Goal: Book appointment/travel/reservation

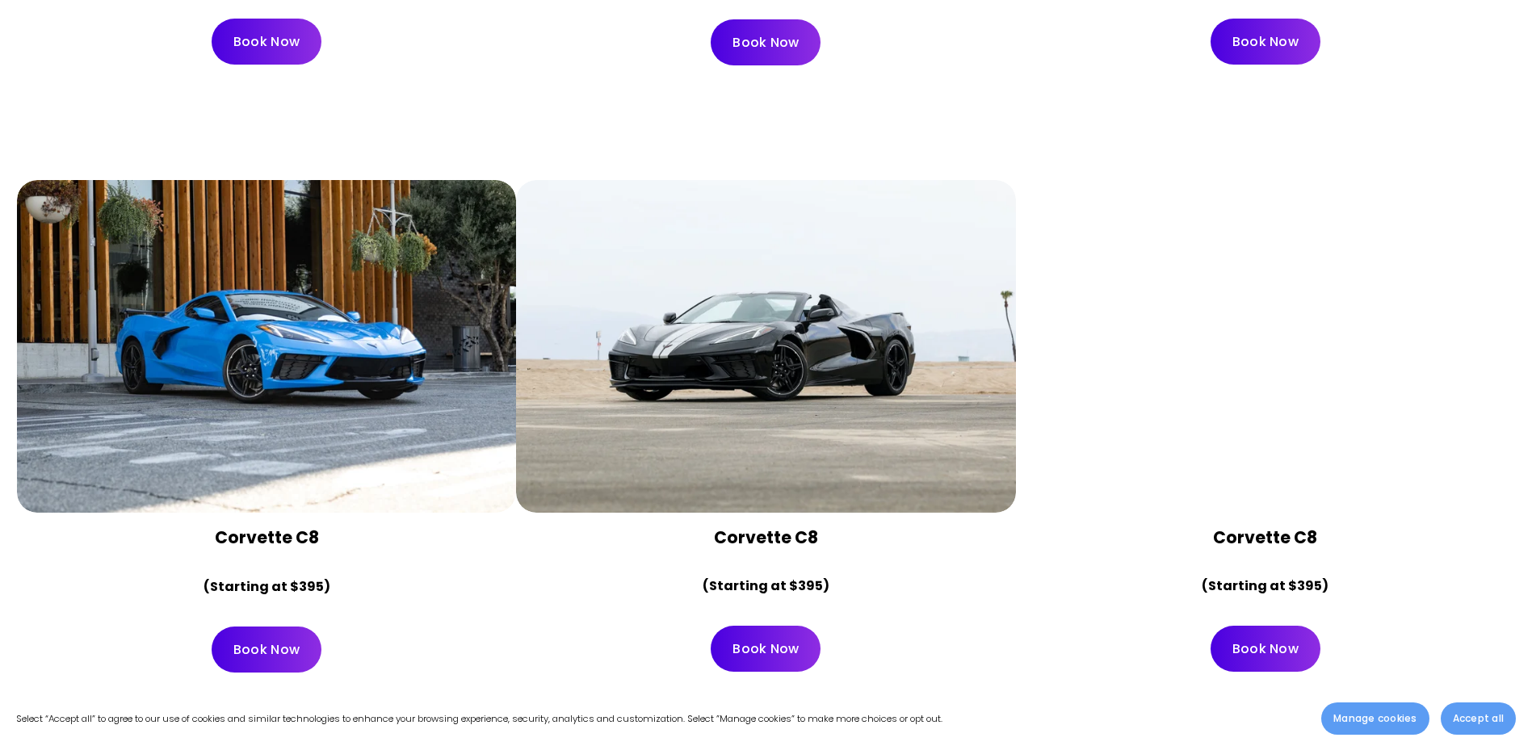
scroll to position [7025, 0]
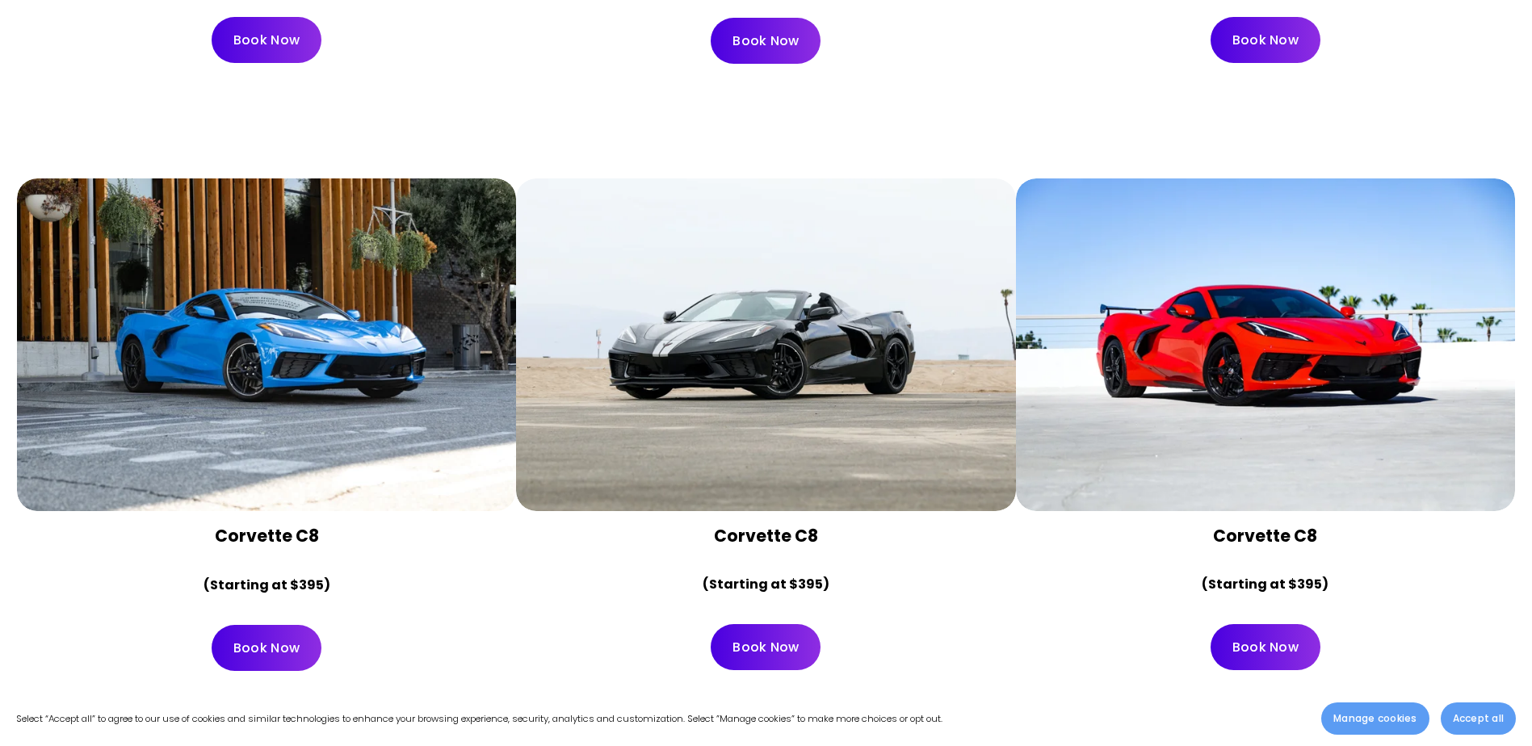
click at [1285, 406] on div at bounding box center [1265, 344] width 499 height 333
click at [1233, 624] on link "Book Now" at bounding box center [1265, 647] width 110 height 46
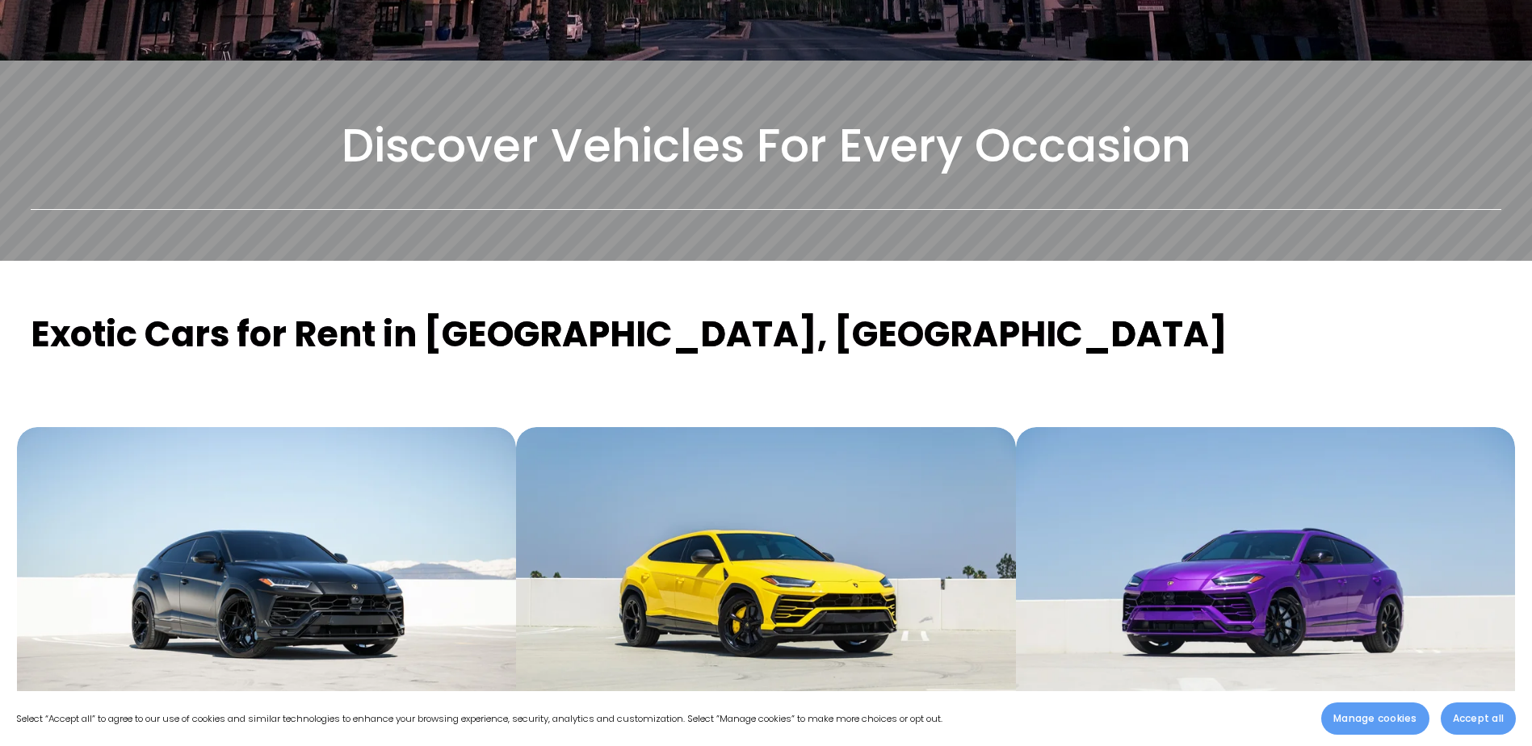
scroll to position [484, 0]
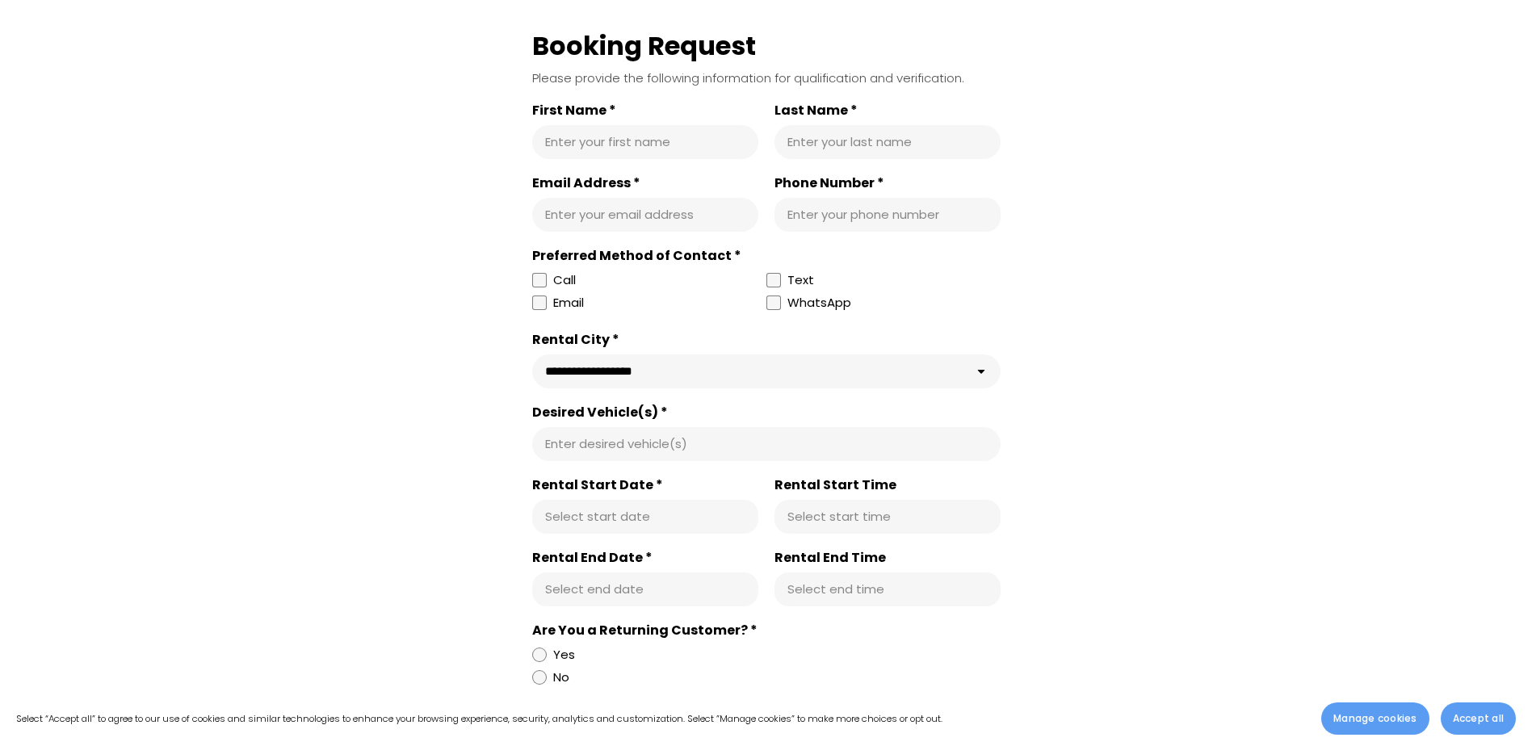
scroll to position [565, 0]
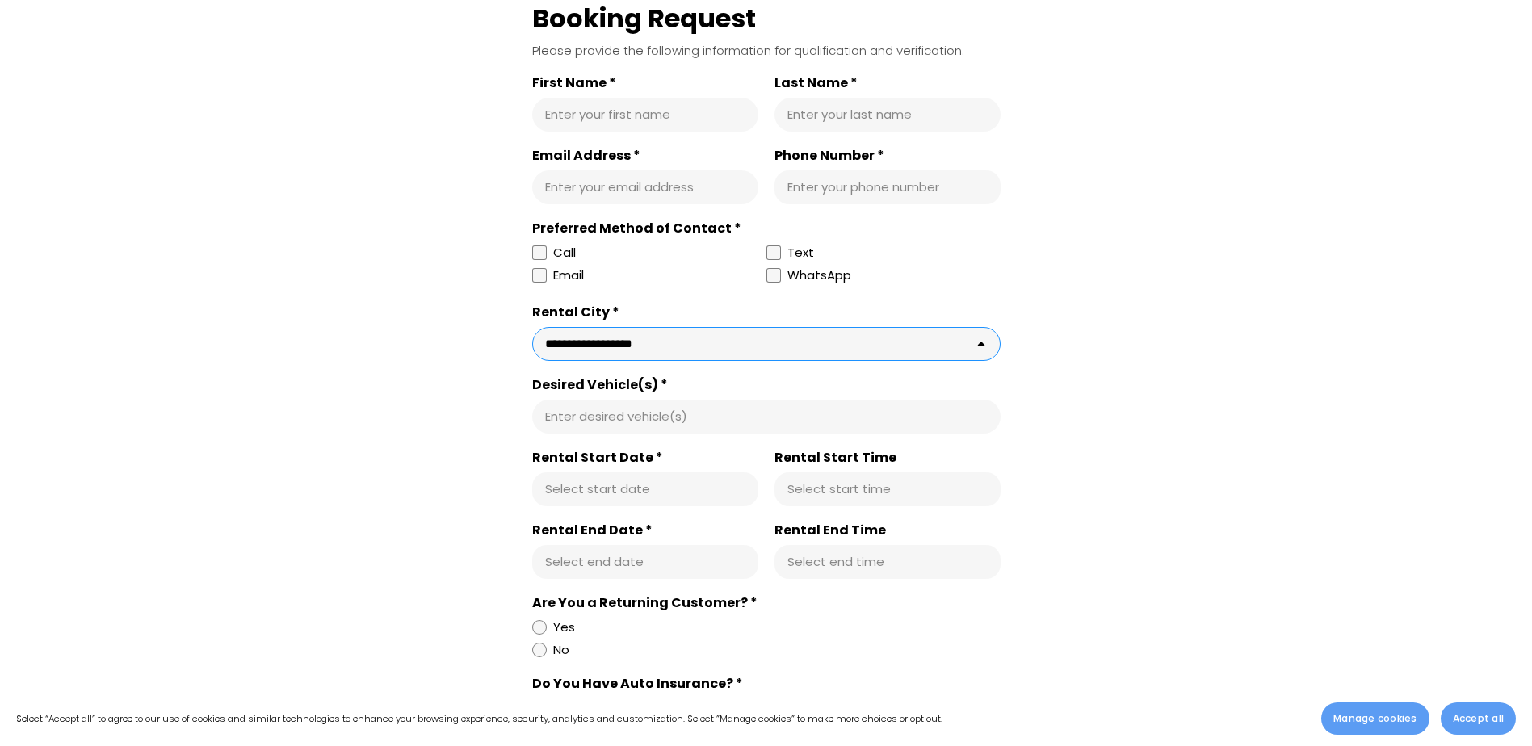
click at [751, 350] on select "**********" at bounding box center [766, 344] width 468 height 34
select select "**********"
click at [532, 329] on select "**********" at bounding box center [766, 344] width 468 height 34
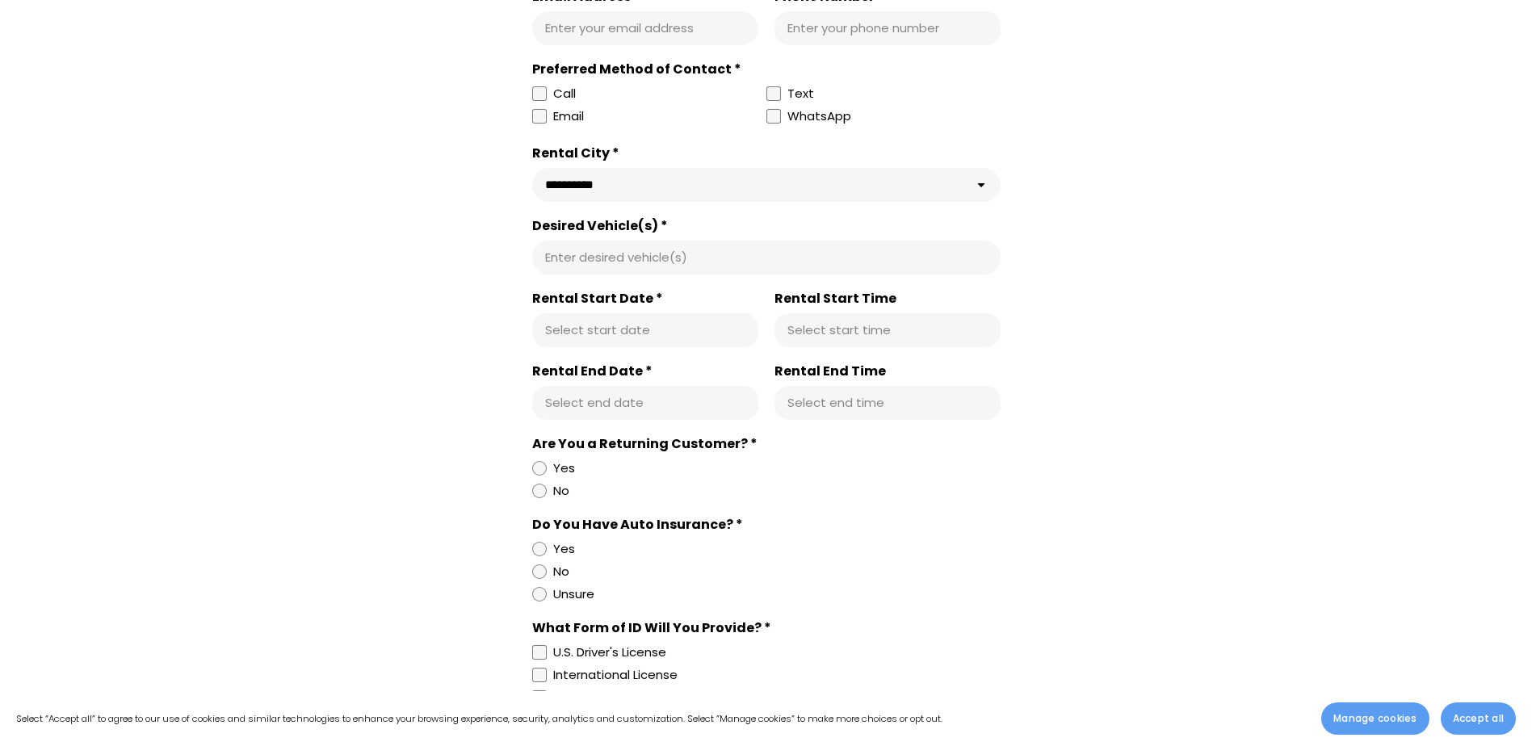
scroll to position [646, 0]
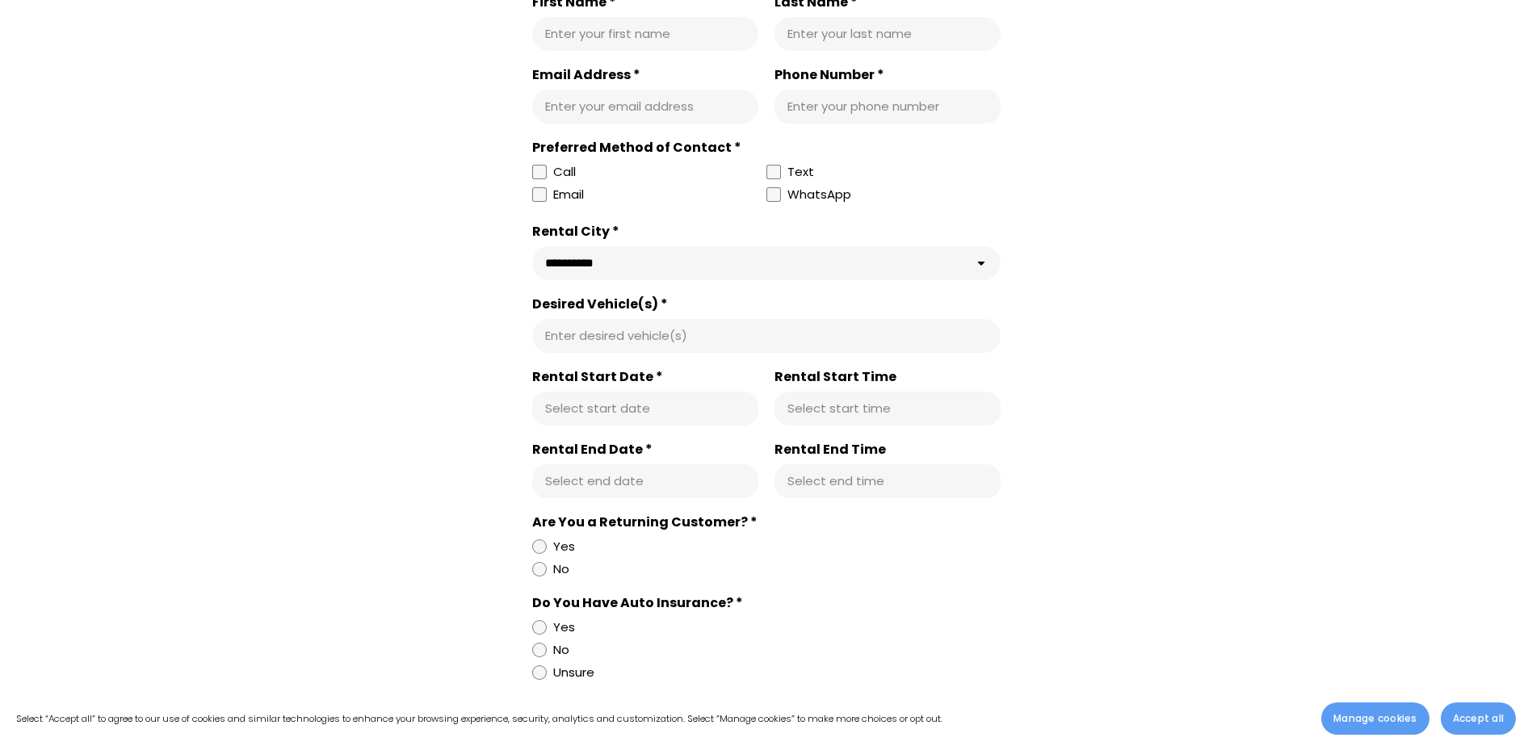
click at [614, 385] on label "Rental Start Date *" at bounding box center [645, 377] width 226 height 16
click at [614, 401] on input "Rental Start Date *" at bounding box center [645, 409] width 200 height 16
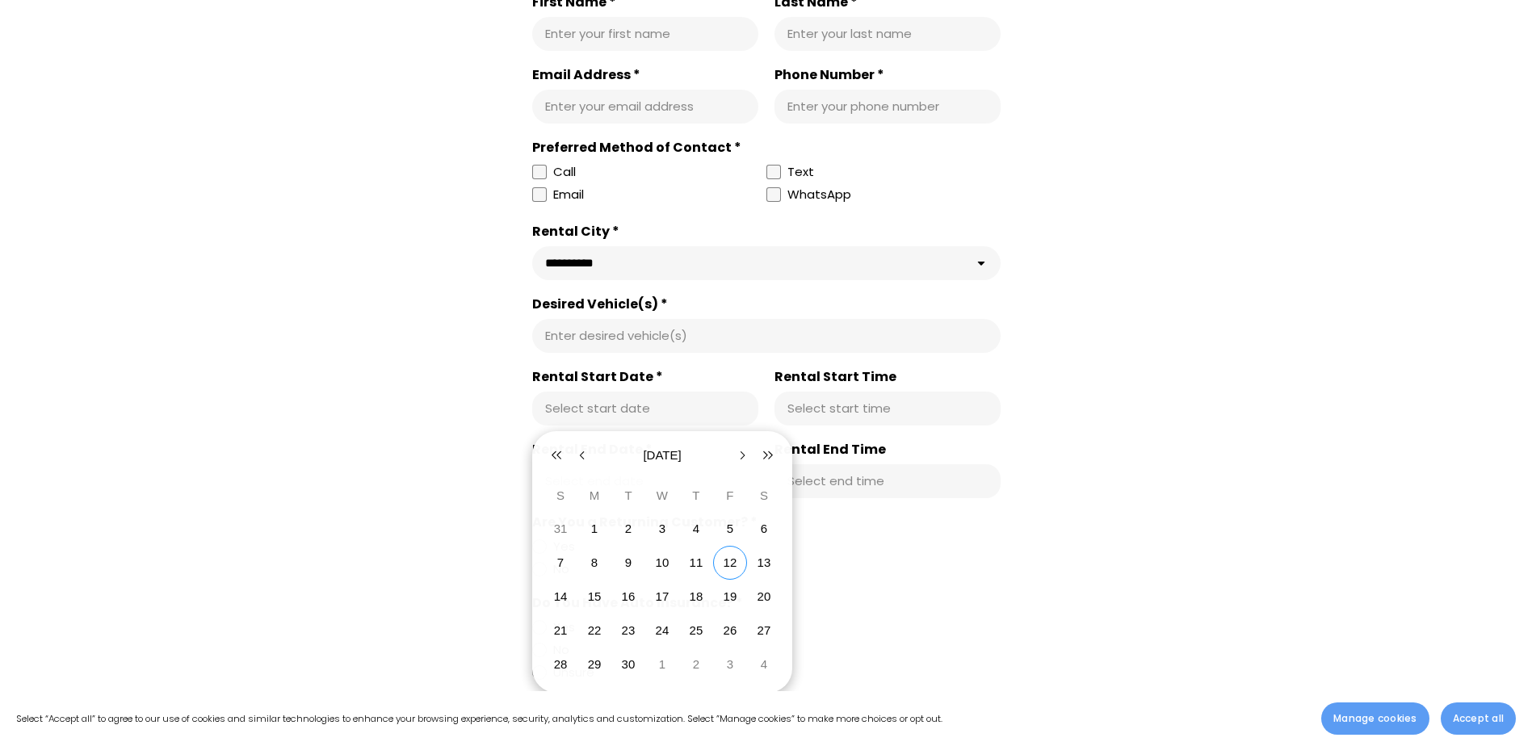
click at [609, 410] on div "Select start date" at bounding box center [645, 409] width 226 height 34
click at [775, 465] on button "button" at bounding box center [768, 455] width 26 height 26
click at [765, 457] on icon "button" at bounding box center [767, 455] width 11 height 11
click at [547, 452] on button "button" at bounding box center [556, 455] width 26 height 26
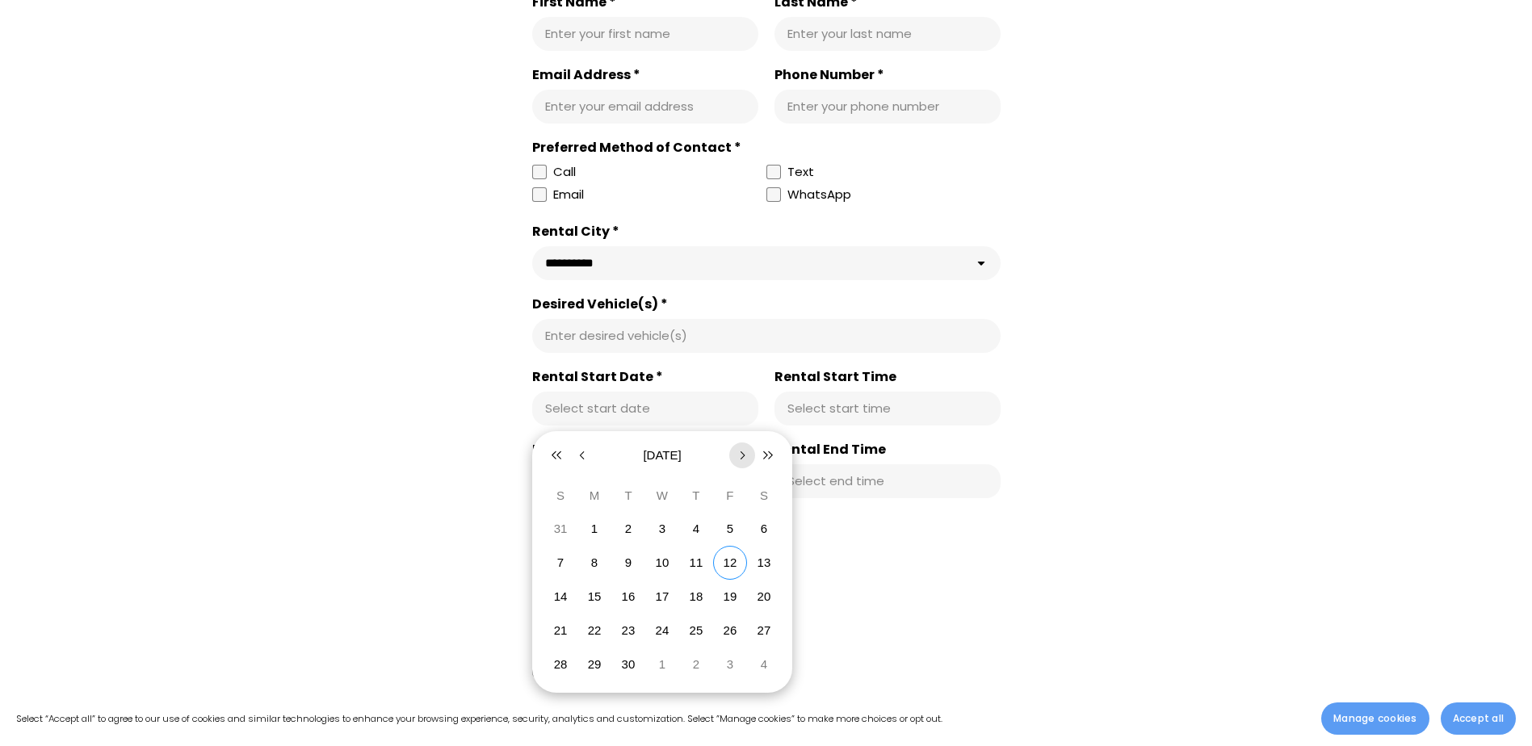
click at [739, 457] on icon "button" at bounding box center [741, 455] width 11 height 11
click at [728, 677] on button "31" at bounding box center [730, 665] width 34 height 34
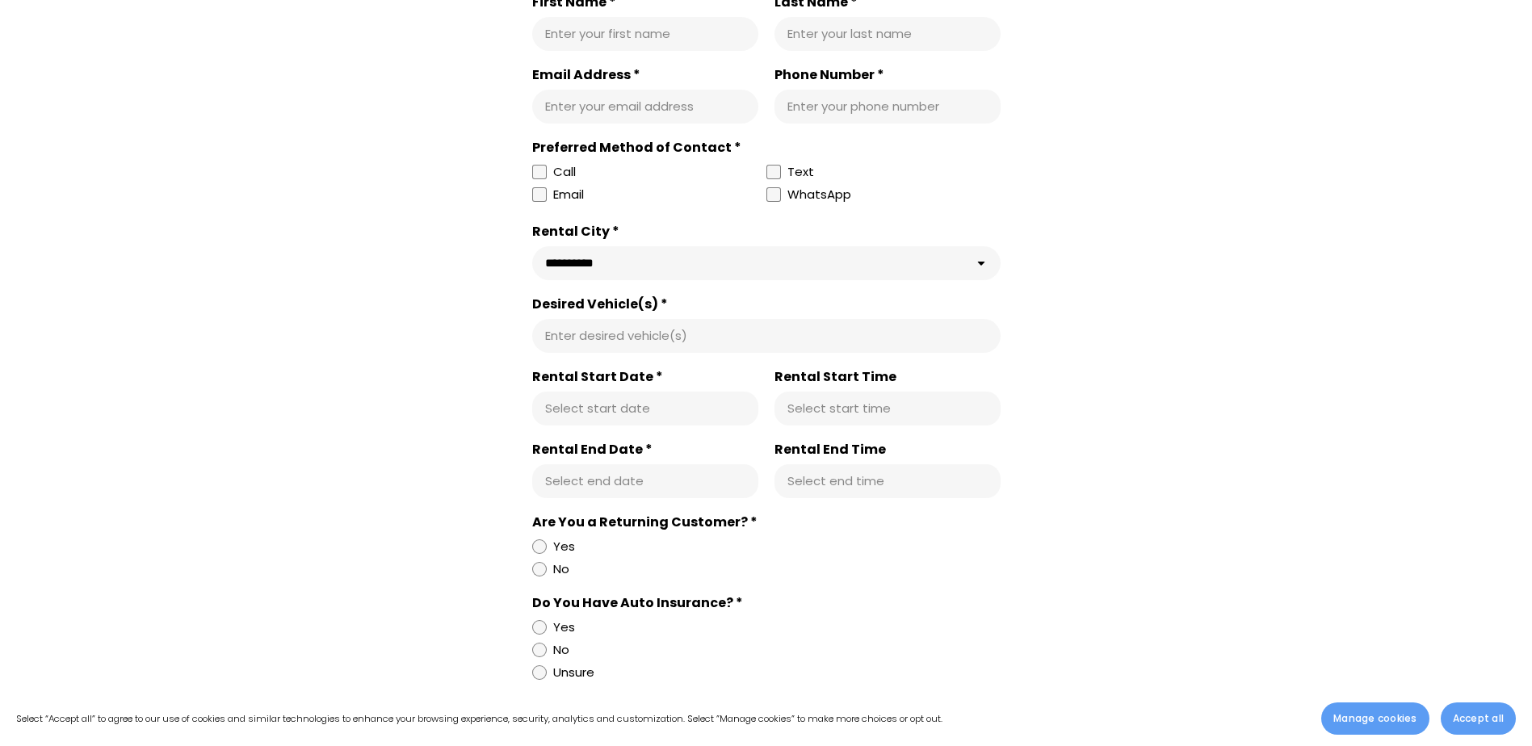
type input "**********"
click at [820, 412] on input "Rental Start Time" at bounding box center [887, 409] width 200 height 16
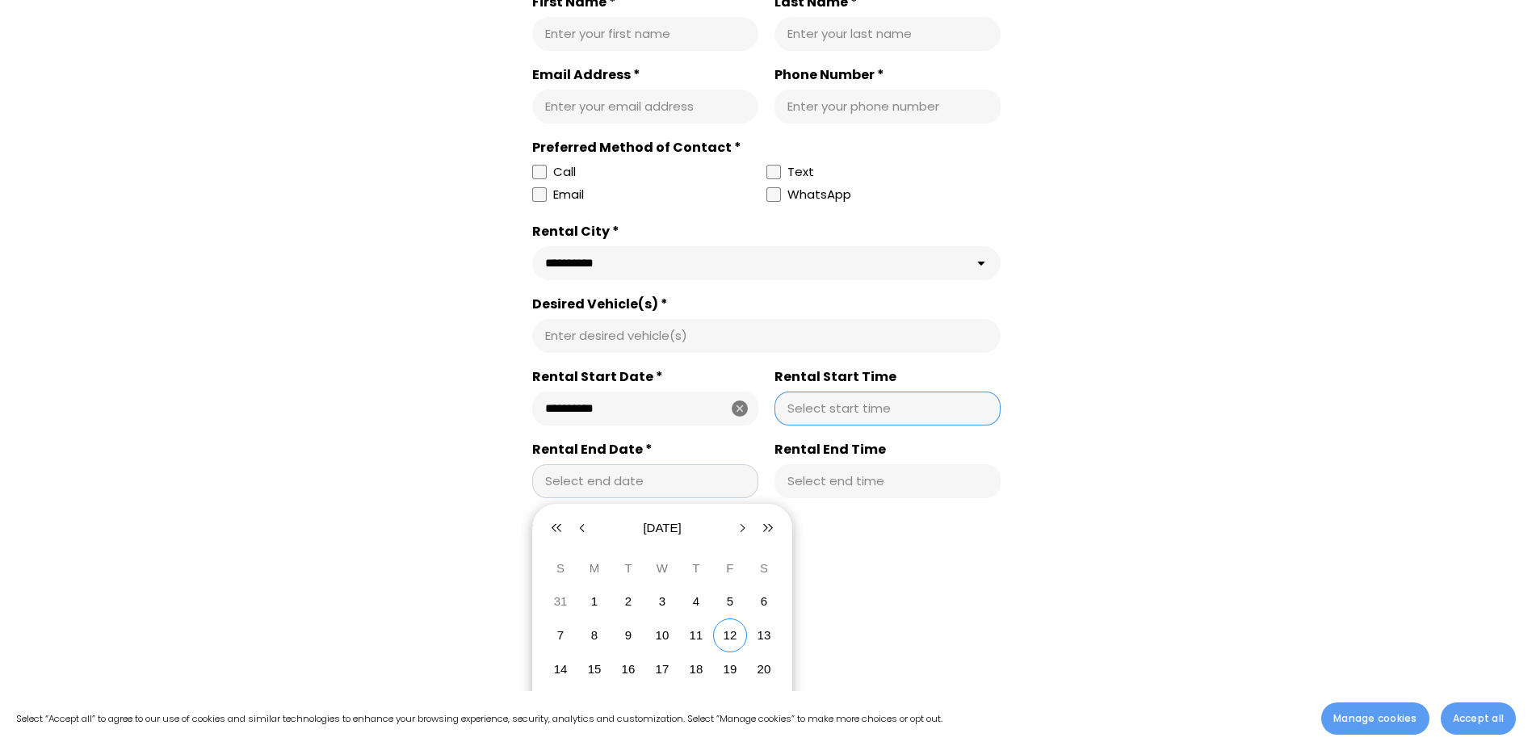
click at [687, 480] on div "Select end date" at bounding box center [645, 481] width 226 height 34
click at [751, 526] on button "button" at bounding box center [742, 528] width 26 height 26
click at [573, 626] on button "2" at bounding box center [560, 636] width 34 height 34
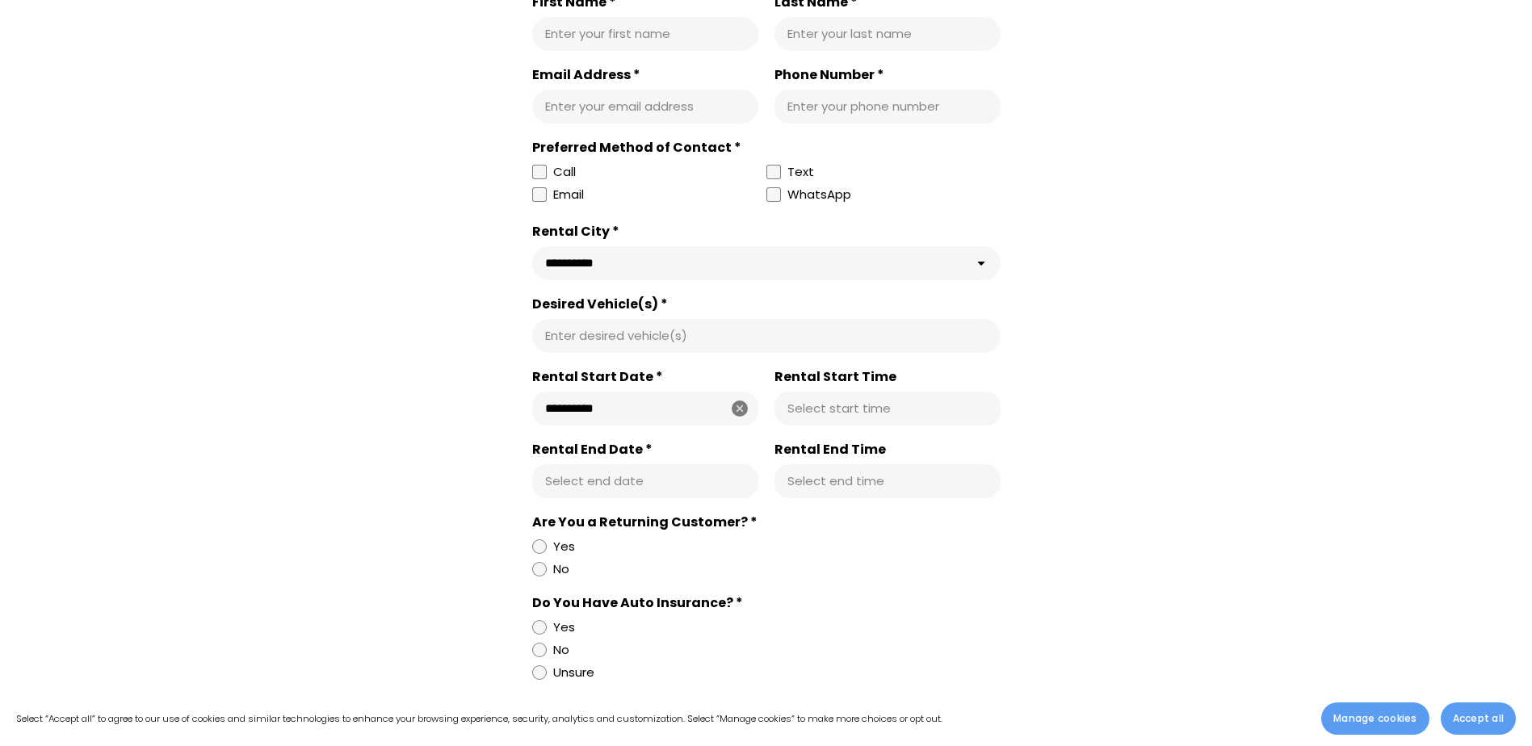
type input "**********"
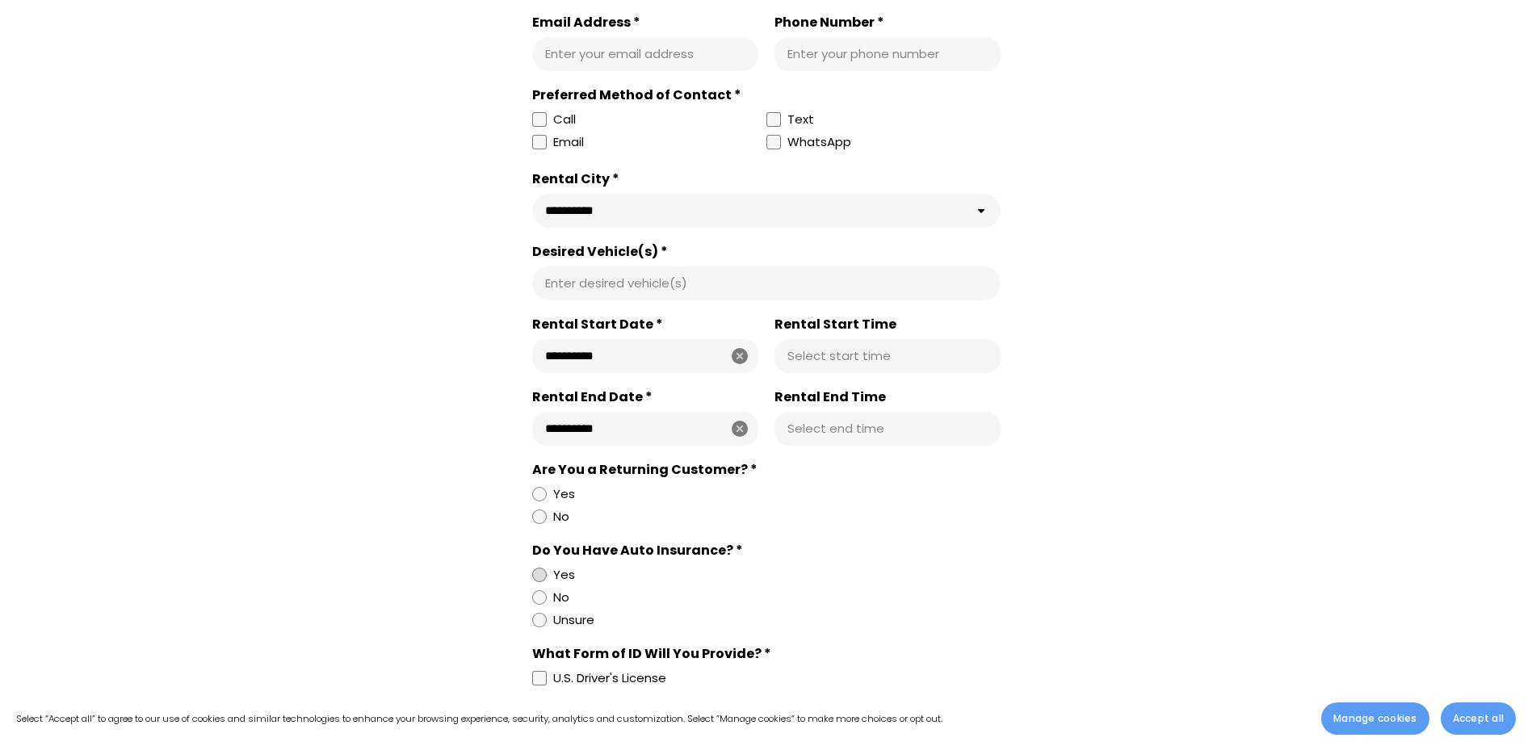
scroll to position [727, 0]
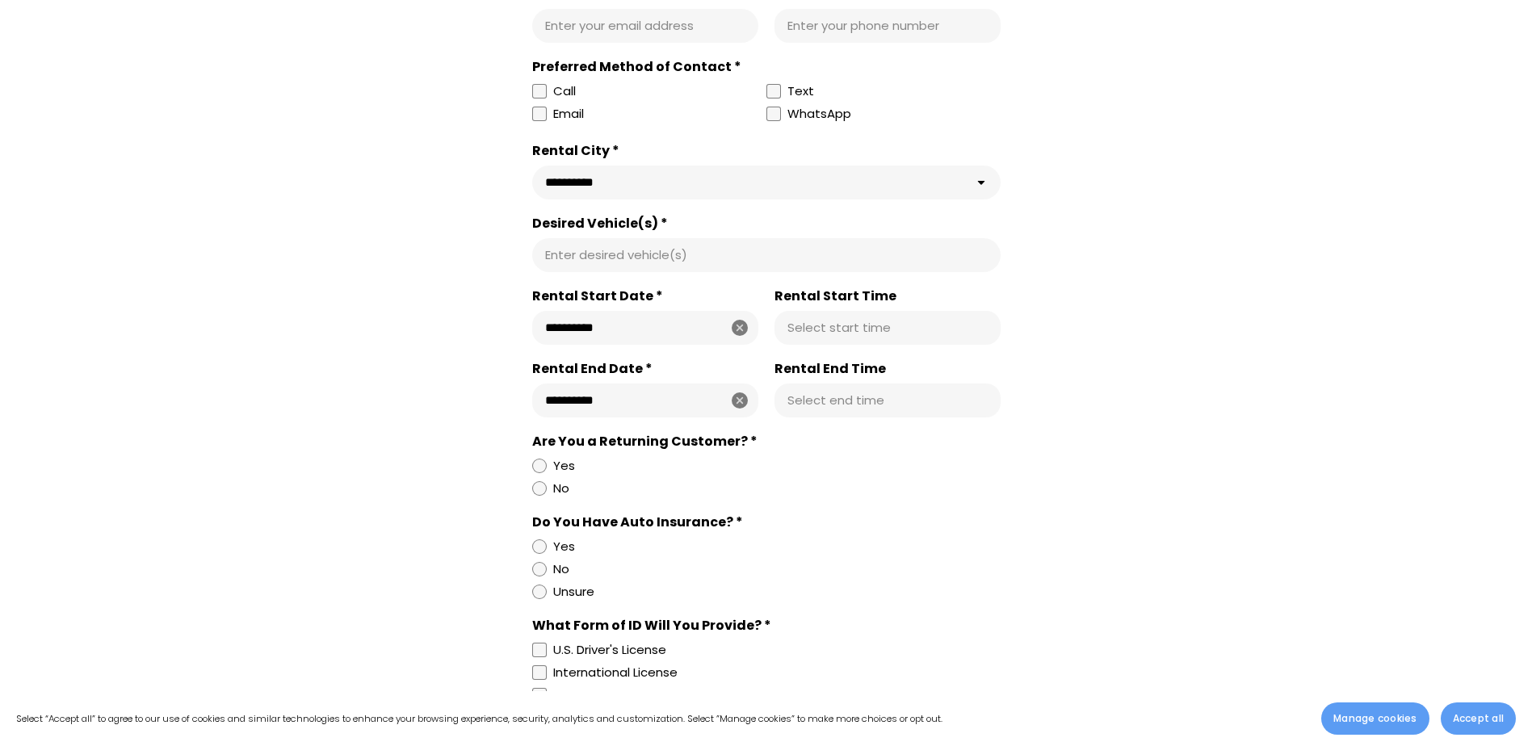
click at [559, 502] on div "Are You a Returning Customer? * Yes No" at bounding box center [766, 474] width 468 height 81
click at [545, 496] on div at bounding box center [539, 488] width 15 height 15
click at [539, 548] on div at bounding box center [539, 546] width 15 height 15
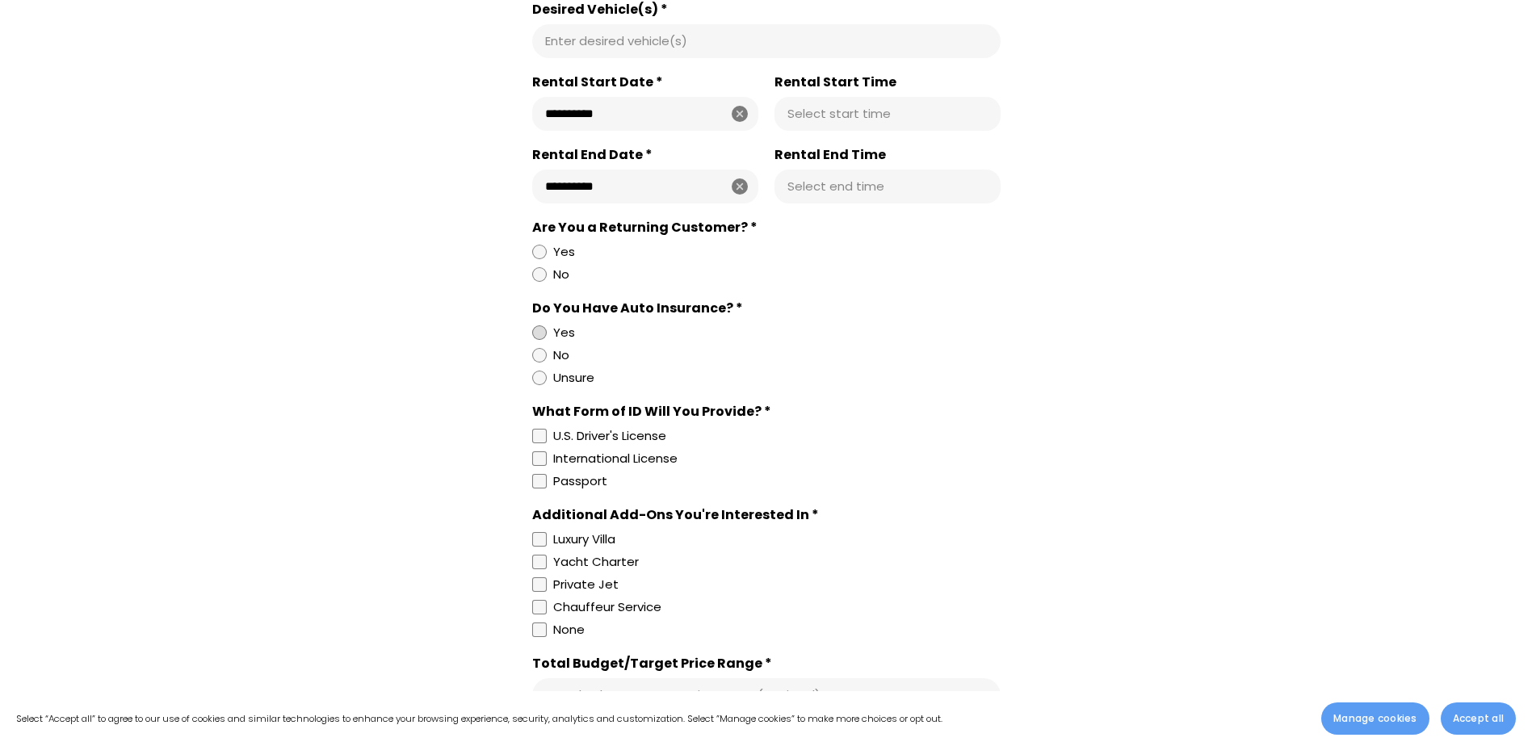
scroll to position [969, 0]
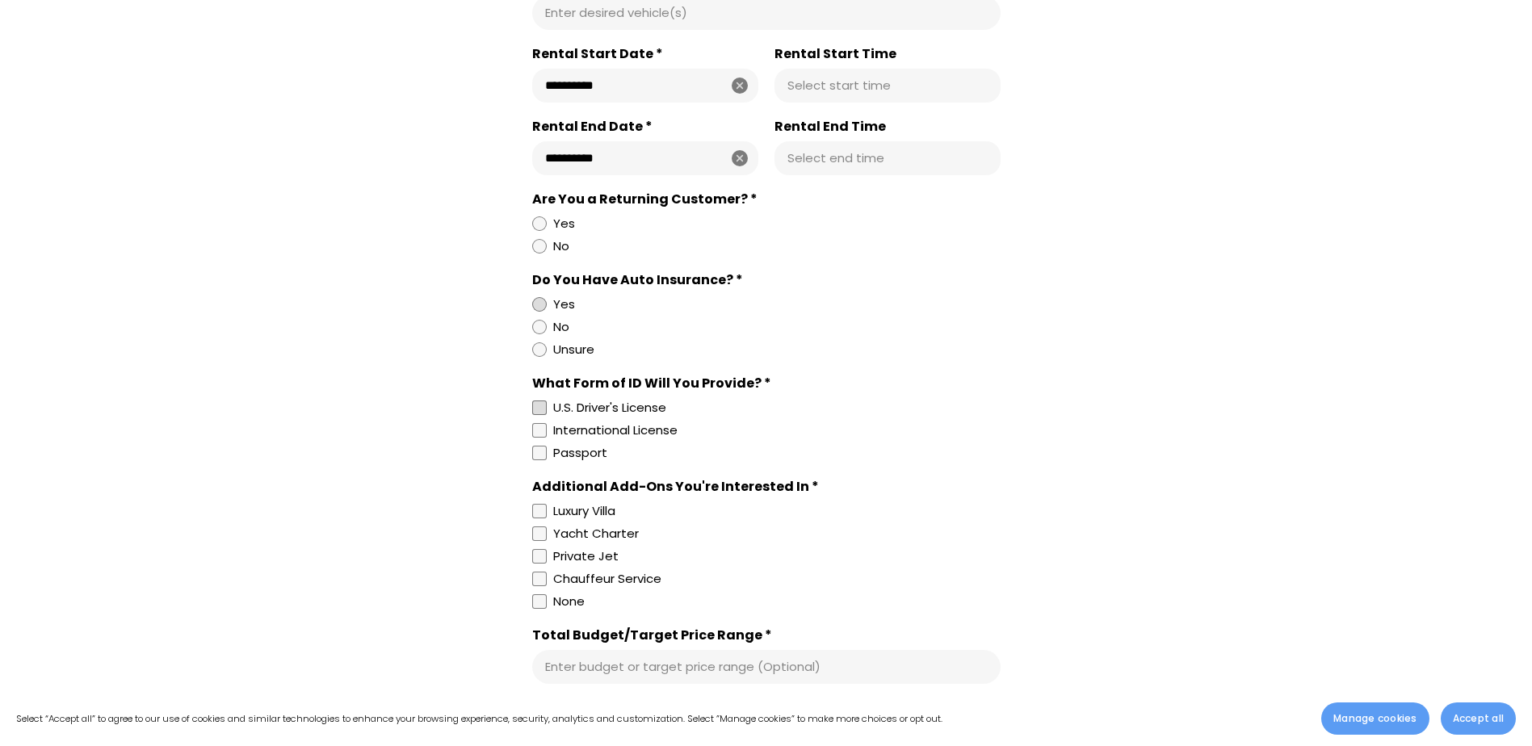
click at [540, 414] on div at bounding box center [539, 408] width 15 height 15
click at [539, 609] on div at bounding box center [539, 601] width 15 height 15
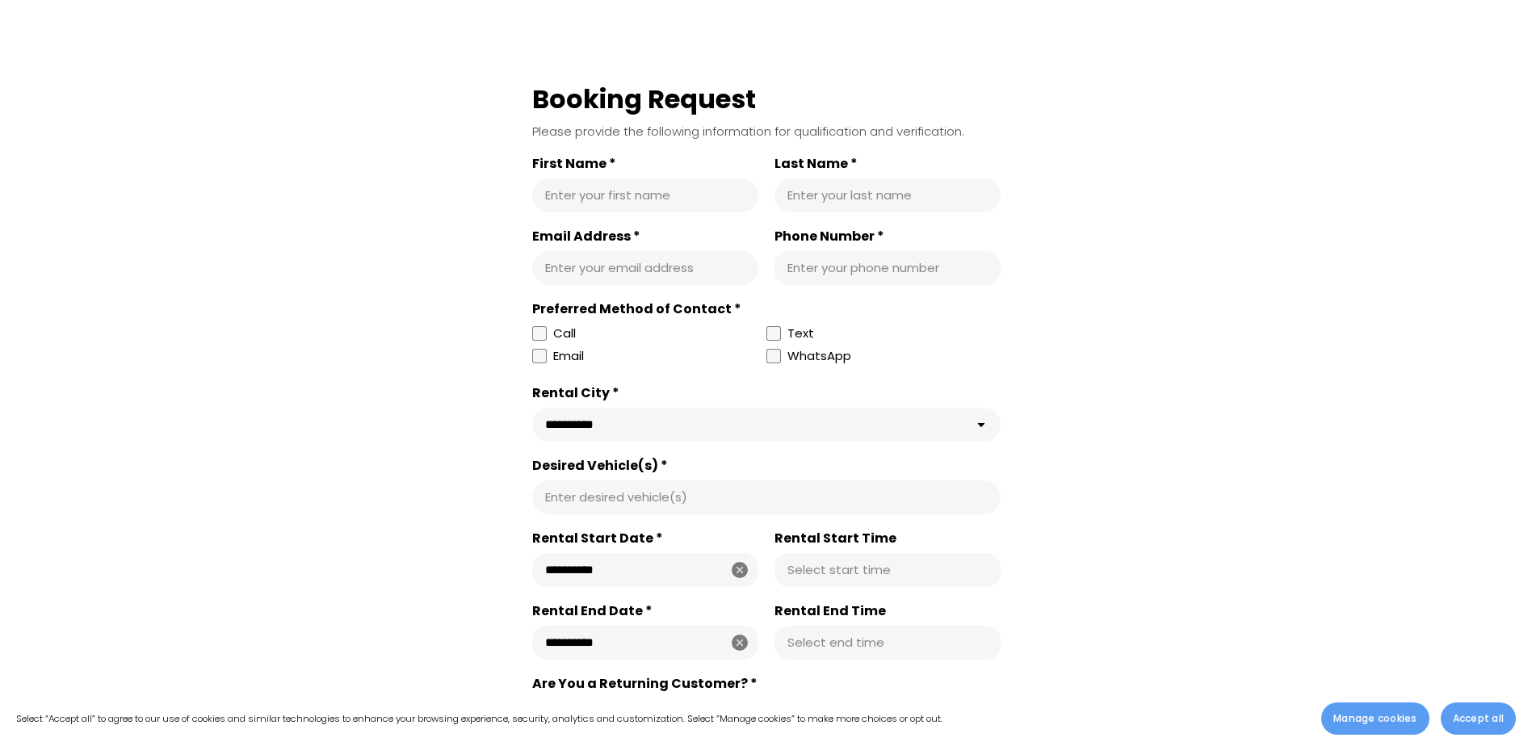
scroll to position [0, 0]
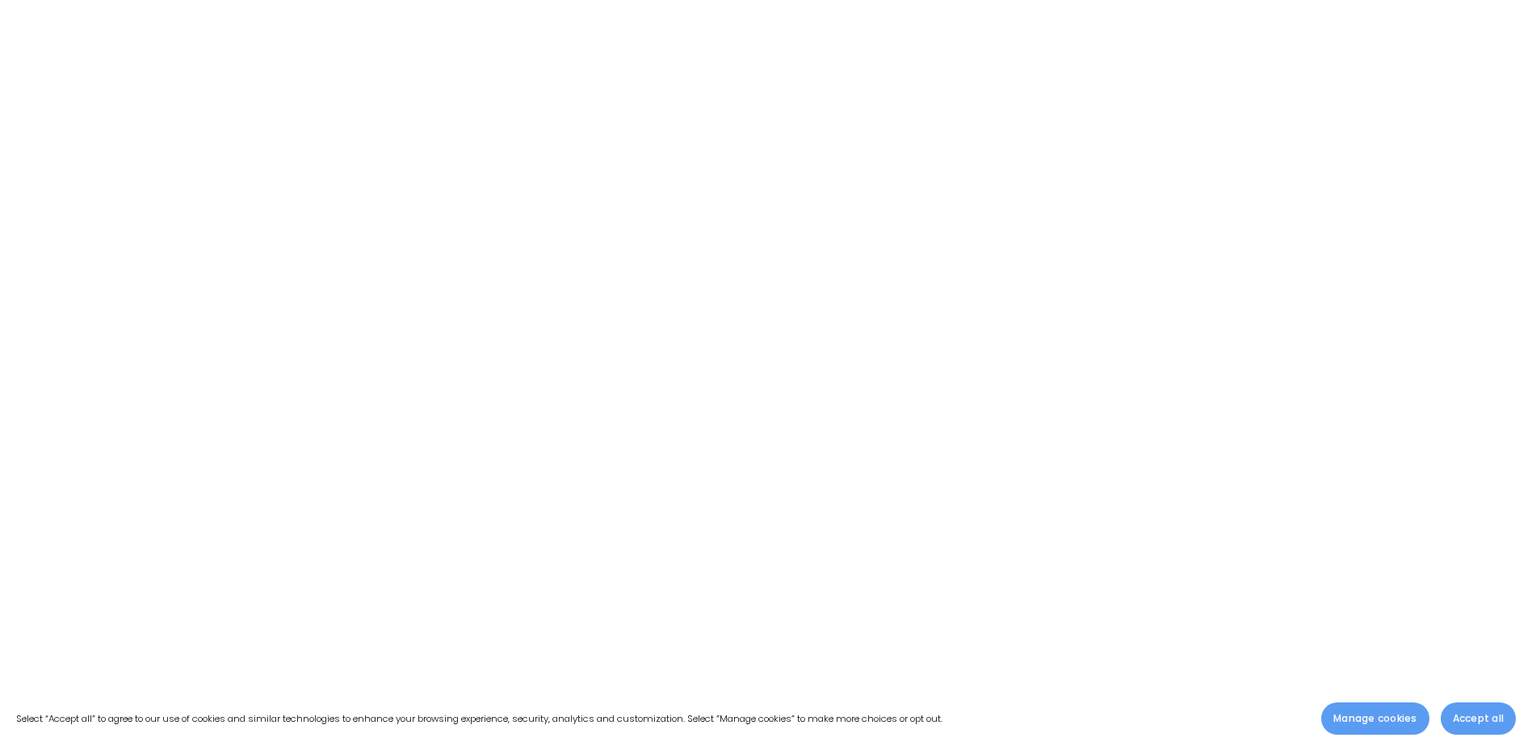
scroll to position [11233, 0]
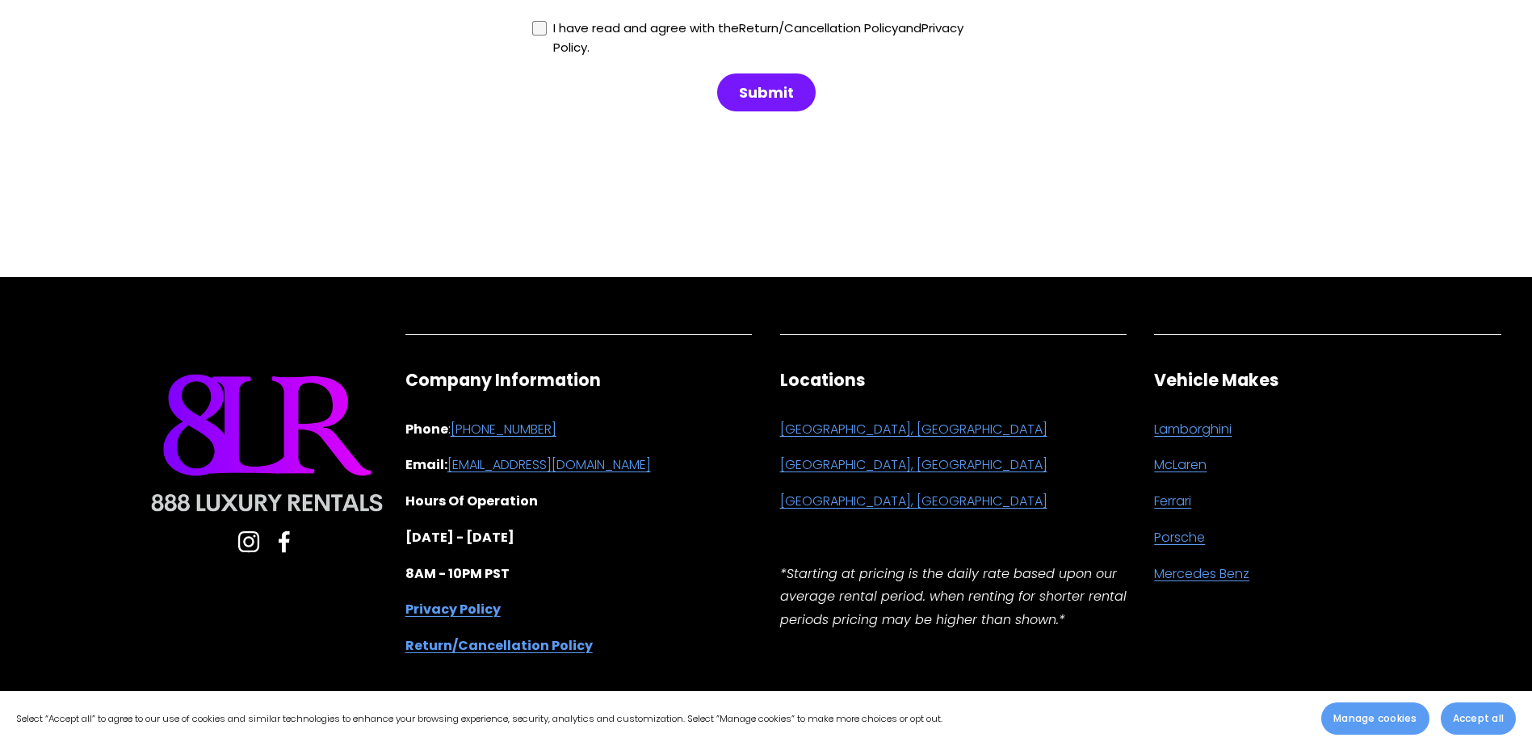
click at [488, 600] on strong "Privacy Policy" at bounding box center [452, 609] width 95 height 19
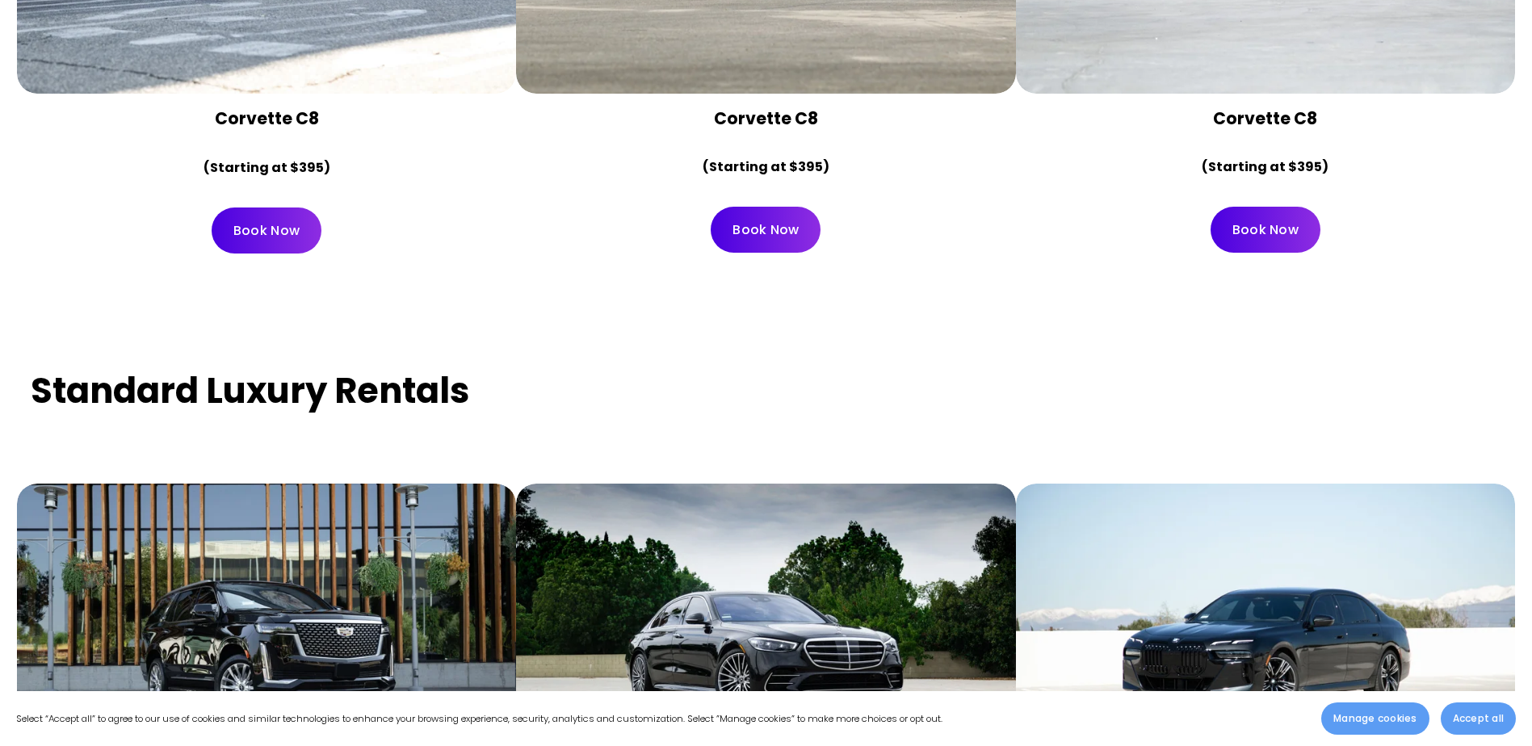
scroll to position [7276, 0]
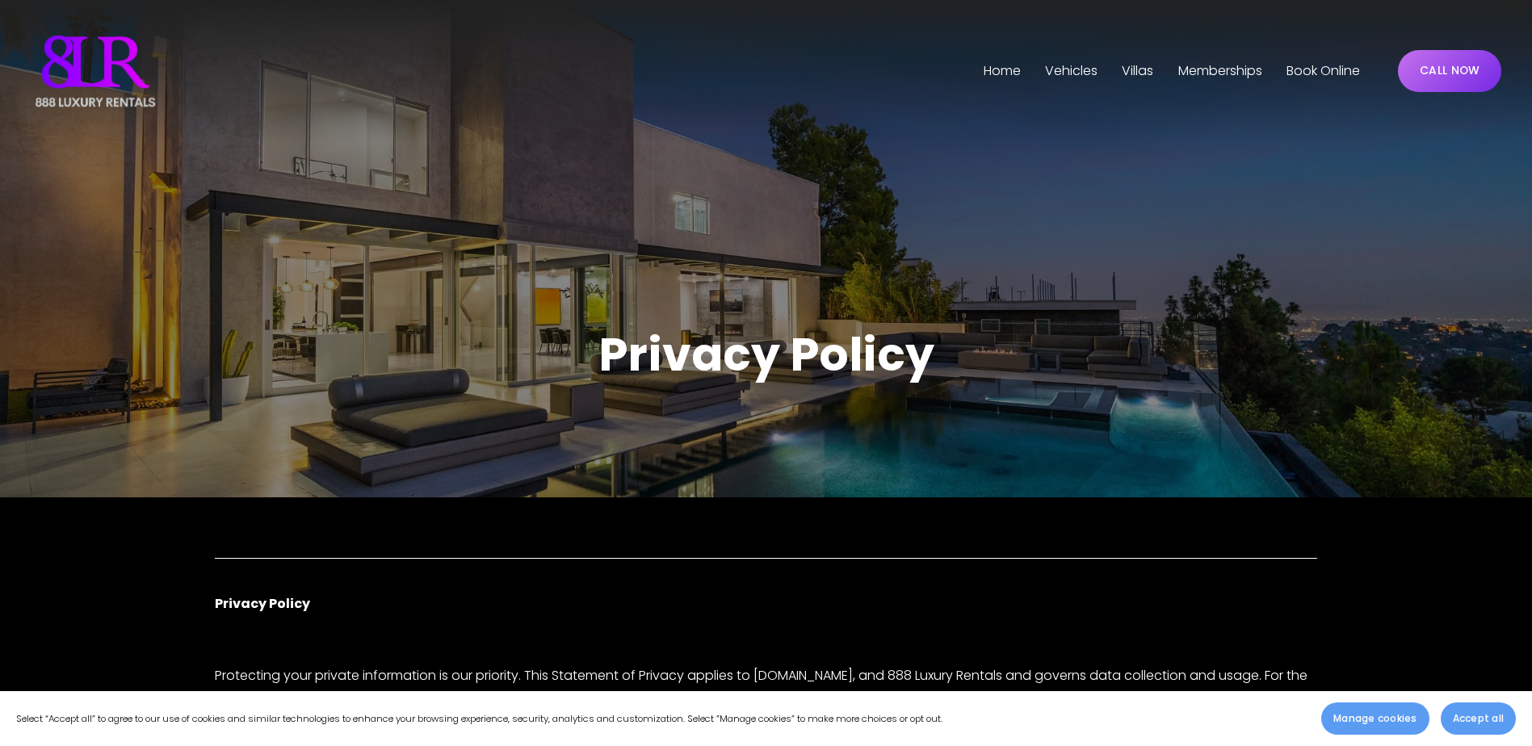
click at [1004, 80] on link "Home" at bounding box center [1002, 71] width 37 height 26
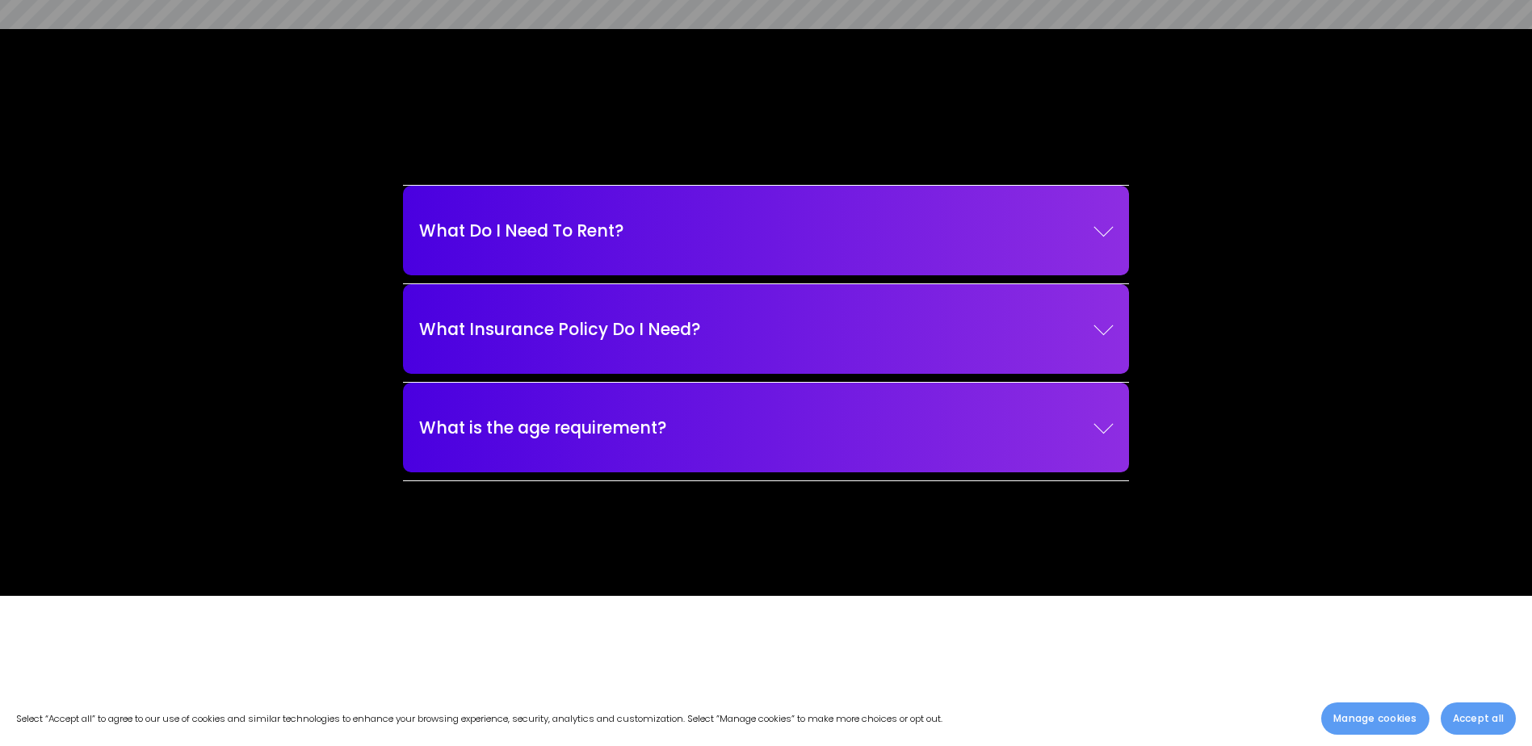
scroll to position [2378, 0]
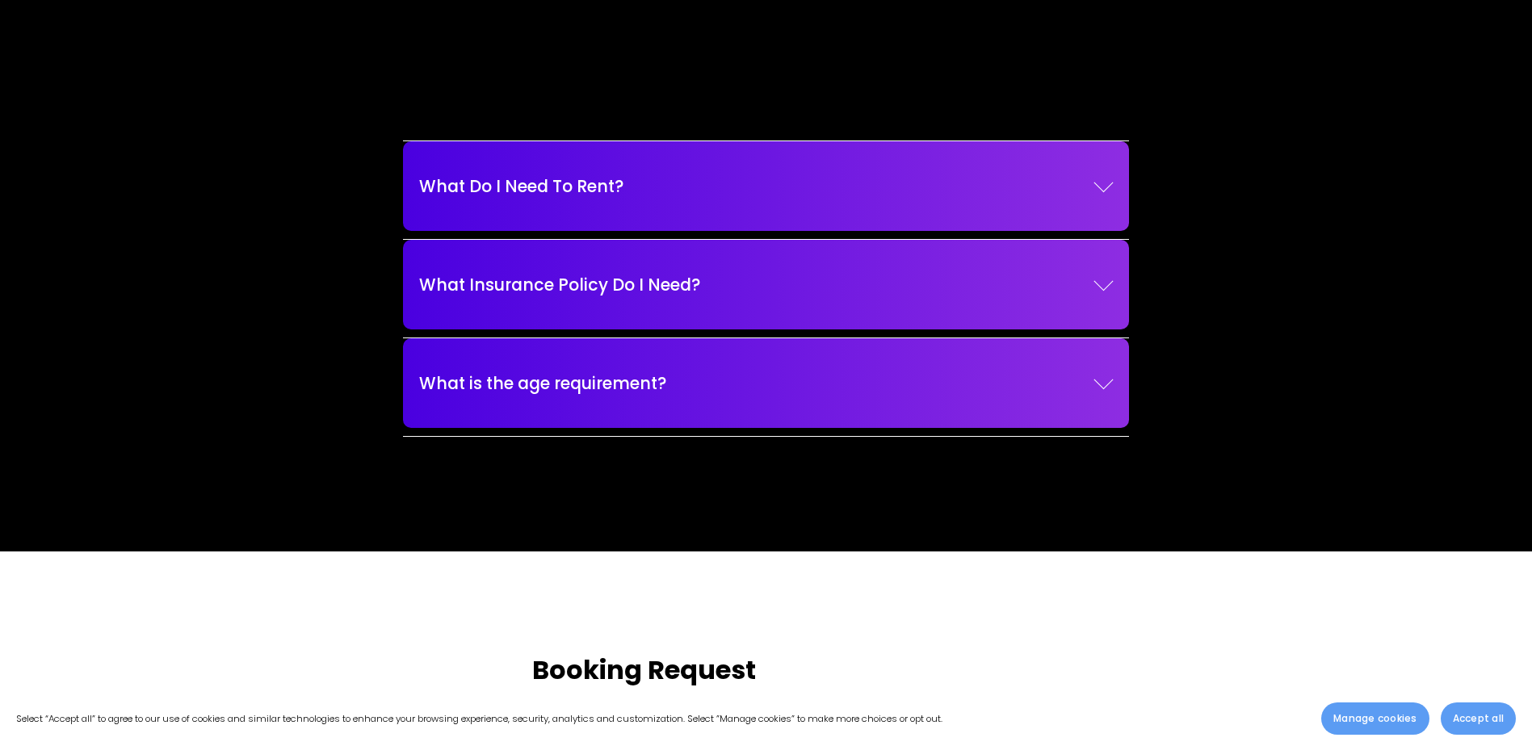
click at [767, 367] on button "What is the age requirement?" at bounding box center [766, 382] width 694 height 73
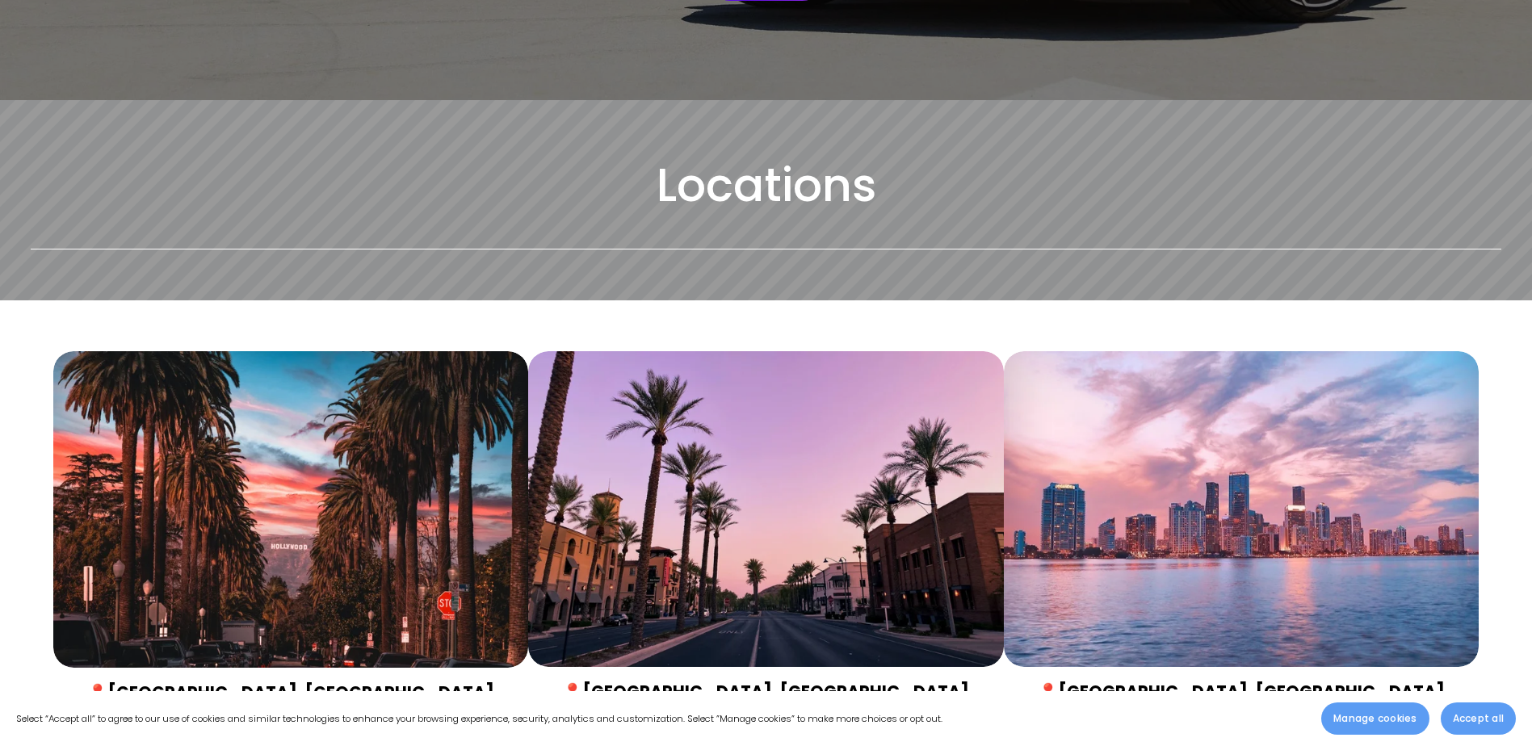
scroll to position [602, 0]
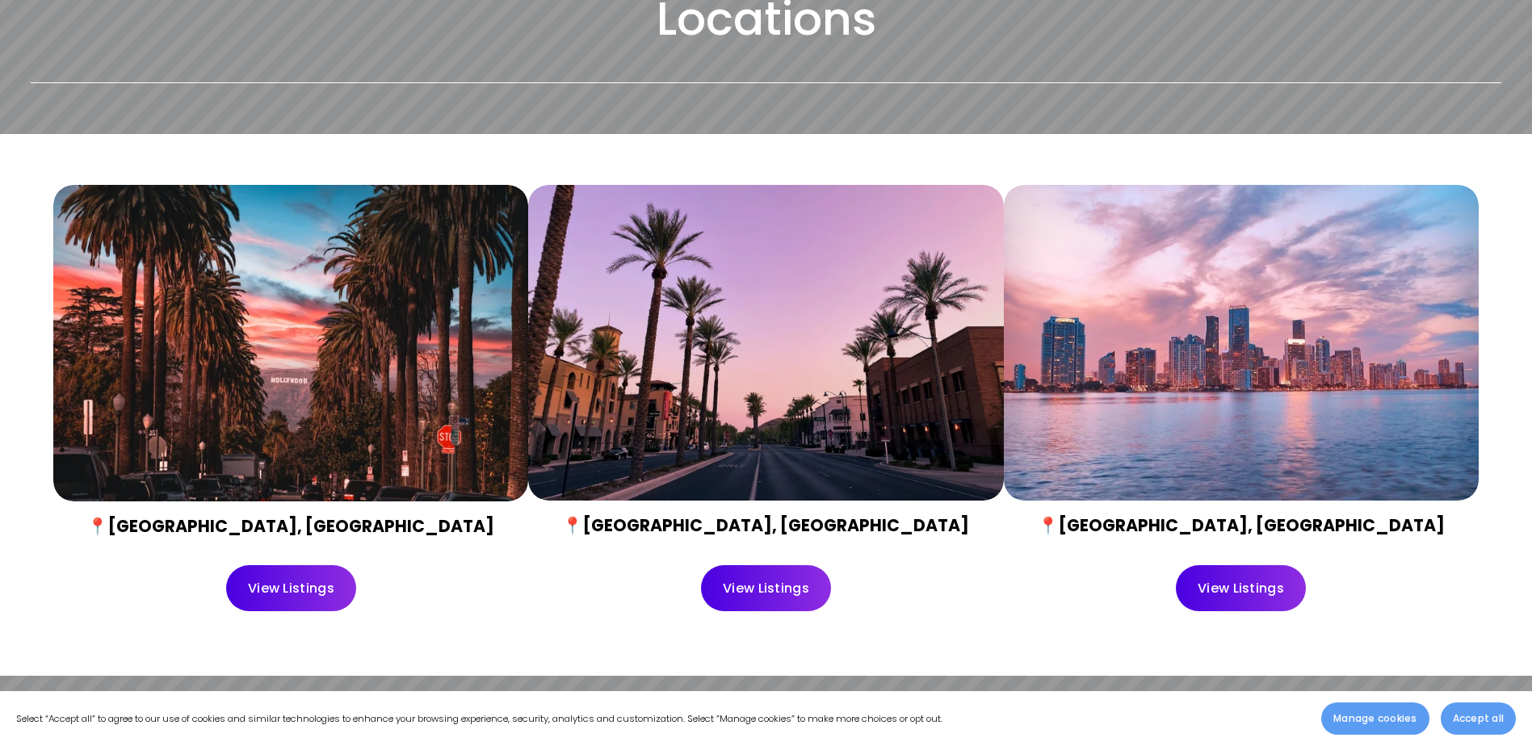
click at [765, 614] on div "View Listings" at bounding box center [765, 588] width 475 height 73
click at [771, 596] on link "View Listings" at bounding box center [766, 588] width 130 height 46
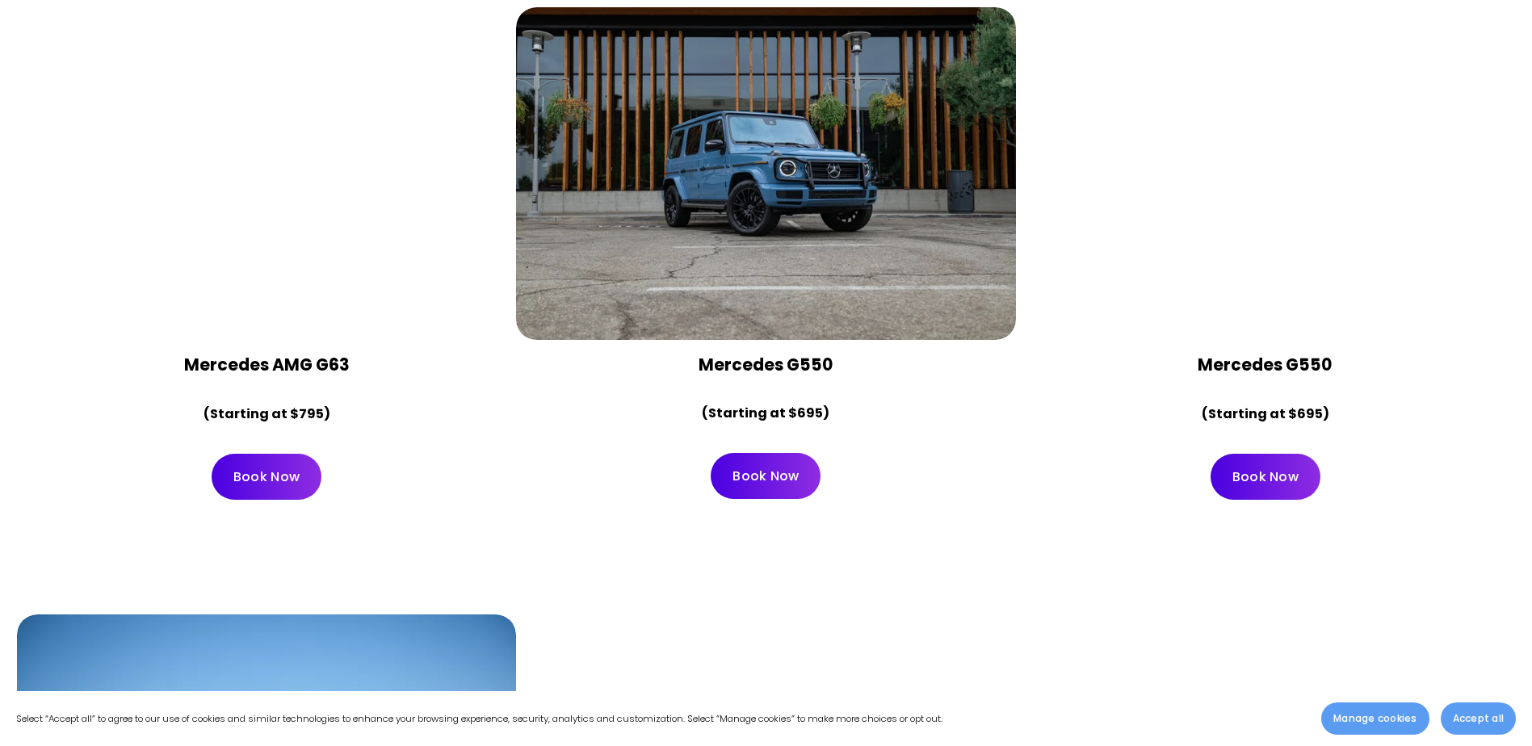
scroll to position [5258, 0]
